Goal: Task Accomplishment & Management: Manage account settings

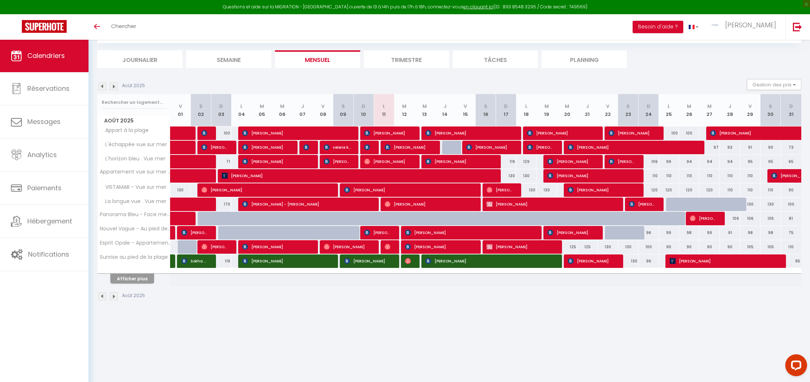
scroll to position [39, 0]
click at [136, 281] on button "Afficher plus" at bounding box center [132, 279] width 44 height 10
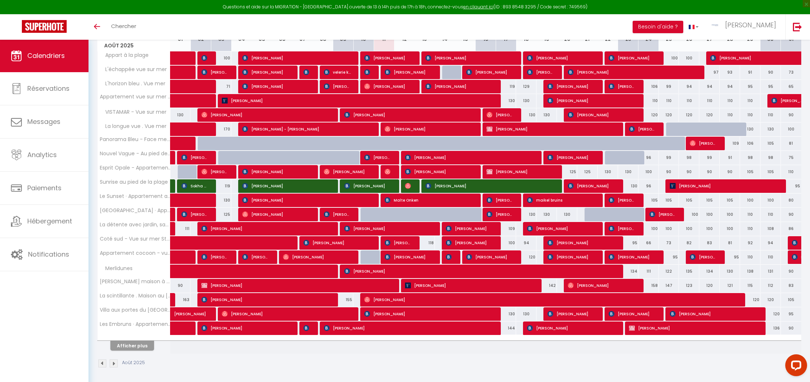
scroll to position [114, 0]
click at [131, 342] on button "Afficher plus" at bounding box center [132, 346] width 44 height 10
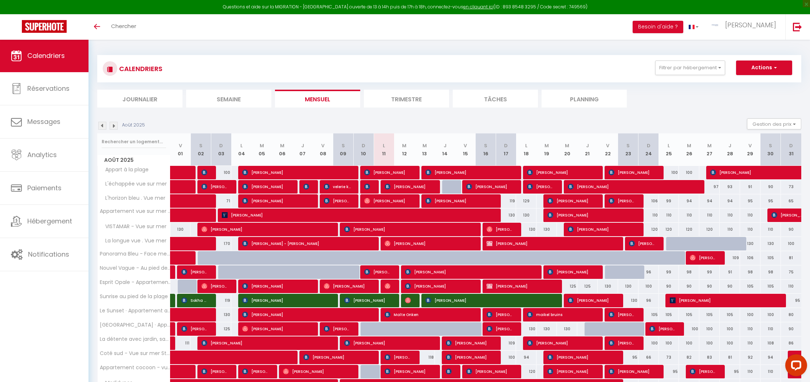
scroll to position [0, 0]
click at [747, 27] on link "[PERSON_NAME]" at bounding box center [744, 27] width 81 height 26
click at [745, 50] on link "Paramètres" at bounding box center [756, 50] width 54 height 12
select select "fr"
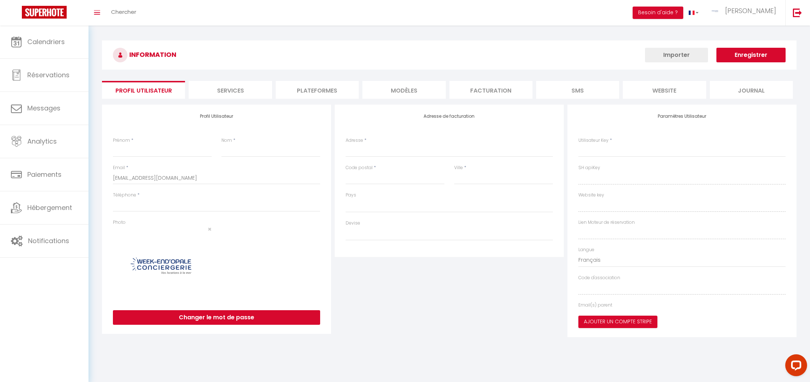
type input "[PERSON_NAME]"
type input "RAMET"
type input "0767169002"
type input "[GEOGRAPHIC_DATA]"
type input "62155"
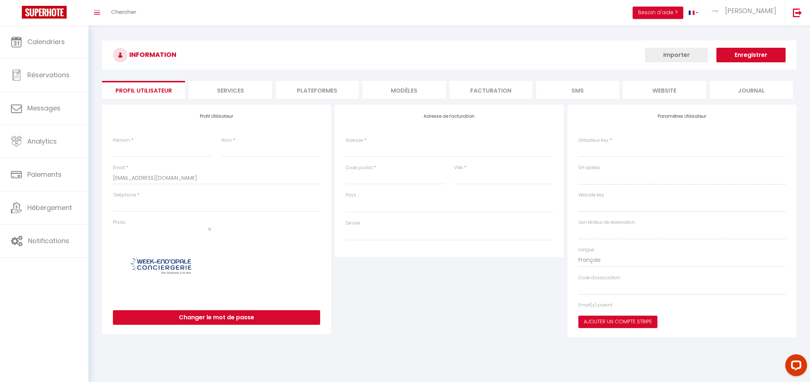
type input "MERLIMONT"
type input "rBCQuQW2Qv6VUT6MbczOney3z"
type input "jPpwBMc03DRYLeDRwwT9tfYia"
type input "[URL][DOMAIN_NAME]"
type input "FO27250"
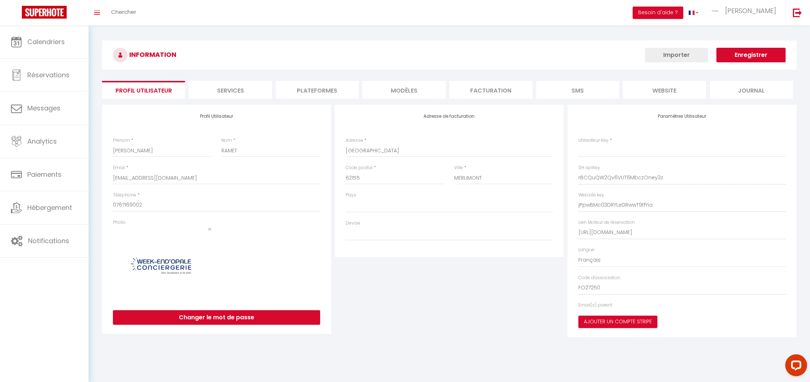
select select "28"
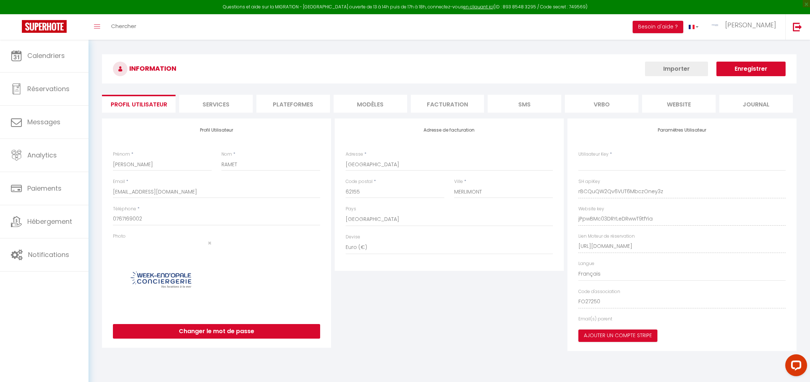
type input "rBCQuQW2Qv6VUT6MbczOney3z"
type input "jPpwBMc03DRYLeDRwwT9tfYia"
type input "[URL][DOMAIN_NAME]"
select select "fr"
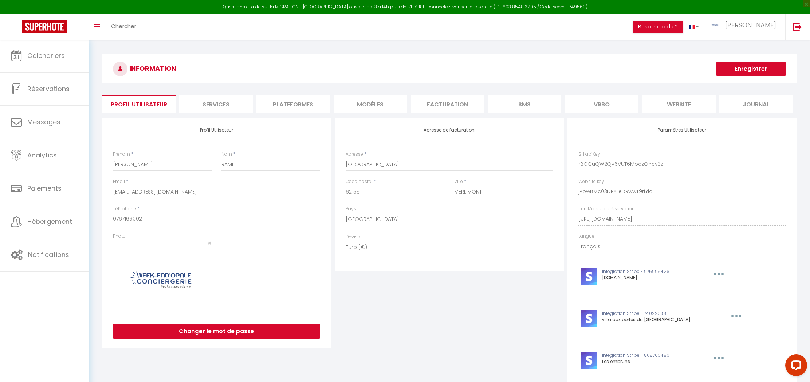
click at [278, 102] on li "Plateformes" at bounding box center [293, 104] width 74 height 18
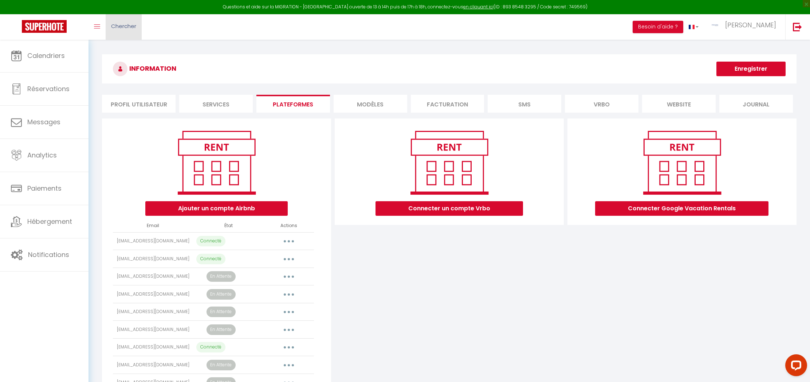
click at [126, 30] on link "Chercher" at bounding box center [124, 27] width 36 height 26
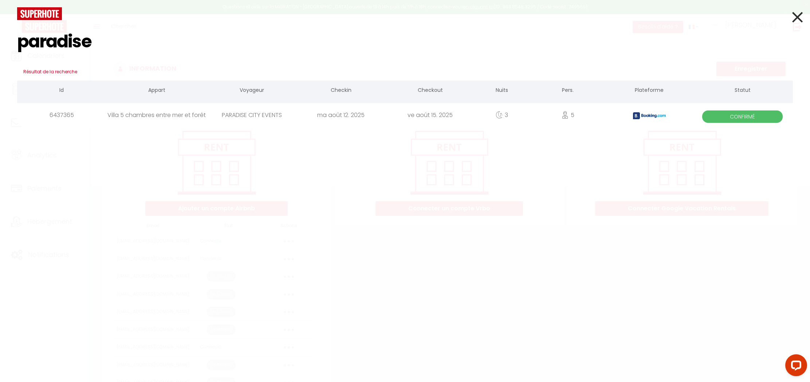
drag, startPoint x: 101, startPoint y: 43, endPoint x: -1, endPoint y: 34, distance: 102.4
click at [0, 34] on html "Questions et aide sur la MIGRATION - [GEOGRAPHIC_DATA] ouverte de 13 à 14h puis…" at bounding box center [405, 191] width 810 height 382
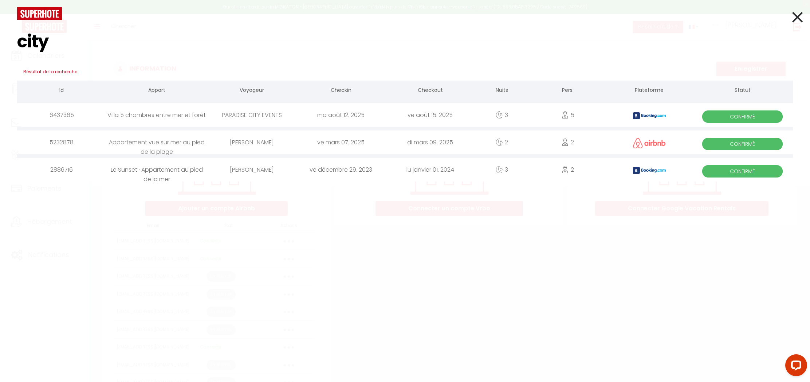
type input "city"
